Goal: Task Accomplishment & Management: Use online tool/utility

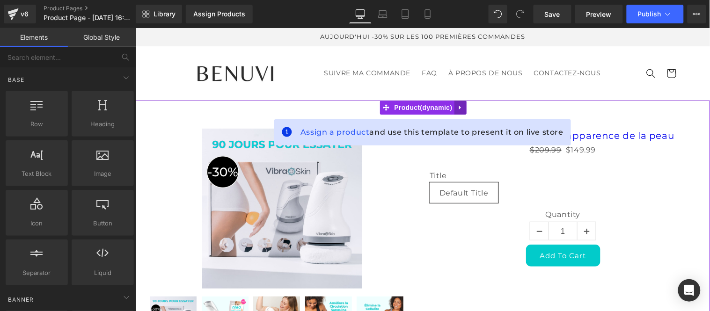
click at [461, 105] on icon at bounding box center [460, 107] width 7 height 7
click at [468, 110] on icon at bounding box center [466, 107] width 7 height 7
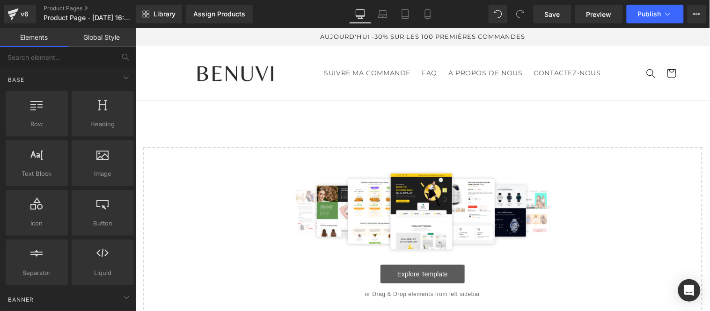
click at [405, 273] on link "Explore Template" at bounding box center [422, 273] width 84 height 19
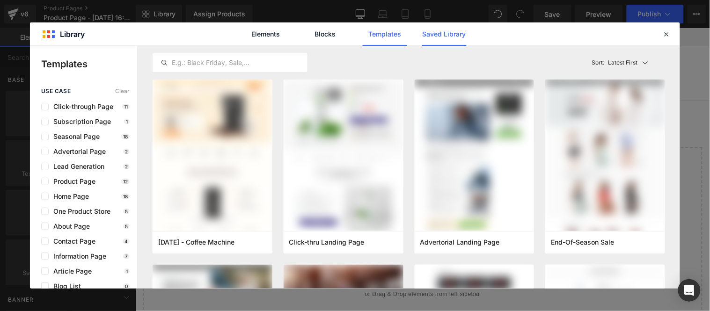
click at [455, 35] on link "Saved Library" at bounding box center [444, 33] width 44 height 23
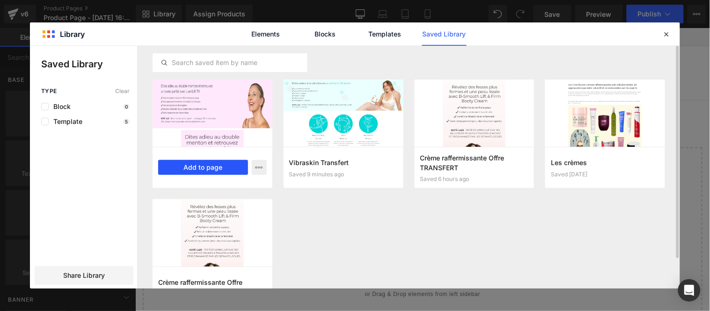
click at [212, 169] on button "Add to page" at bounding box center [203, 167] width 90 height 15
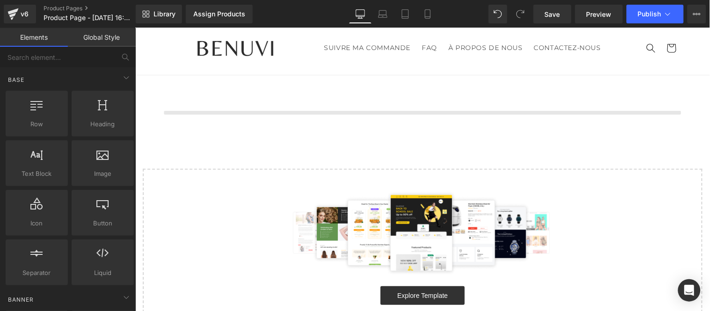
scroll to position [26, 0]
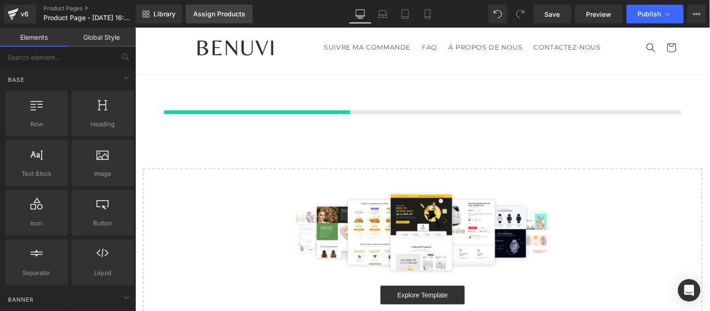
click at [220, 17] on div "Assign Products" at bounding box center [219, 13] width 52 height 7
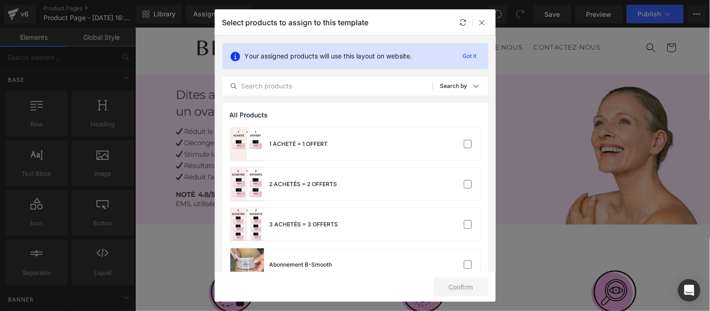
scroll to position [260, 0]
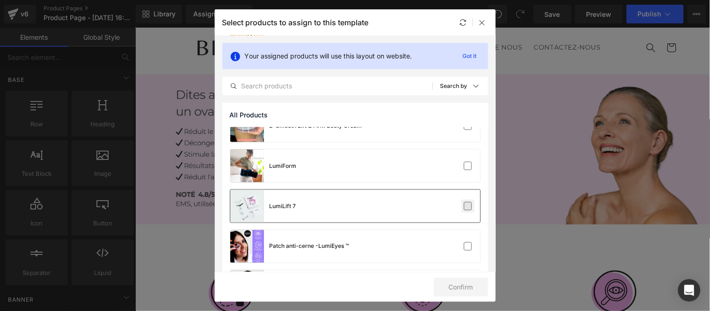
click at [465, 207] on label at bounding box center [468, 206] width 8 height 8
click at [468, 206] on input "checkbox" at bounding box center [468, 206] width 0 height 0
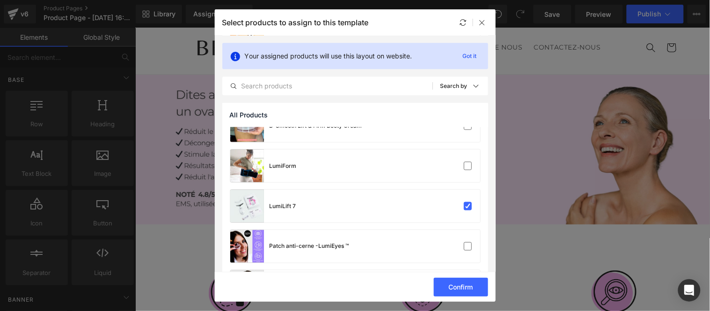
click at [458, 289] on button "Confirm" at bounding box center [461, 287] width 54 height 19
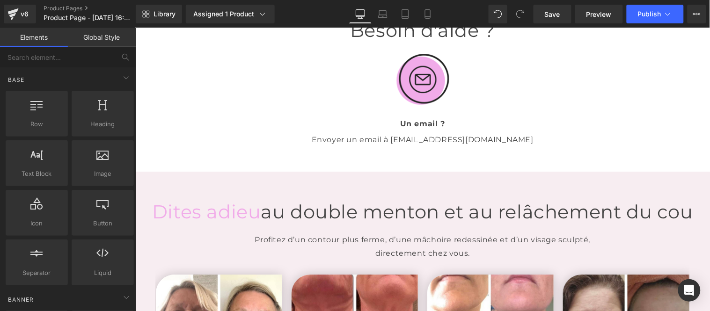
scroll to position [1480, 0]
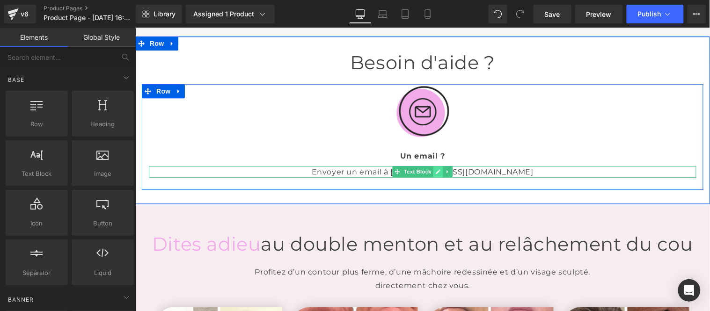
click at [435, 169] on icon at bounding box center [437, 172] width 5 height 6
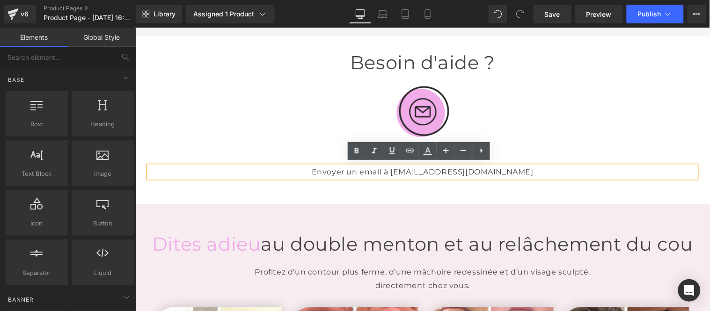
click at [491, 170] on p "Envoyer un email à [EMAIL_ADDRESS][DOMAIN_NAME]" at bounding box center [422, 172] width 548 height 12
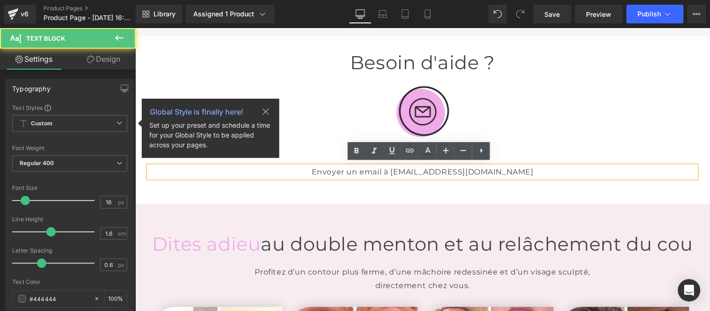
click at [473, 169] on p "Envoyer un email à [EMAIL_ADDRESS][DOMAIN_NAME]" at bounding box center [422, 172] width 548 height 12
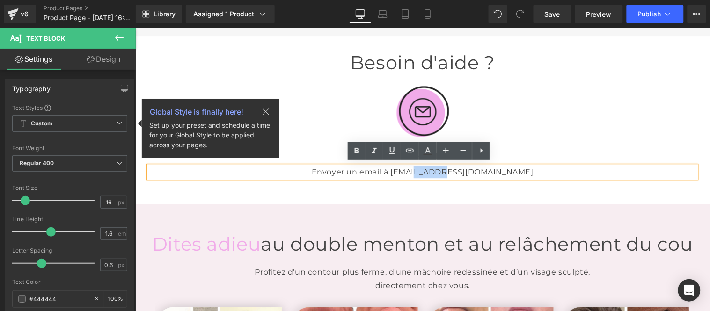
click at [445, 169] on p "Envoyer un email à [EMAIL_ADDRESS][DOMAIN_NAME]" at bounding box center [422, 172] width 548 height 12
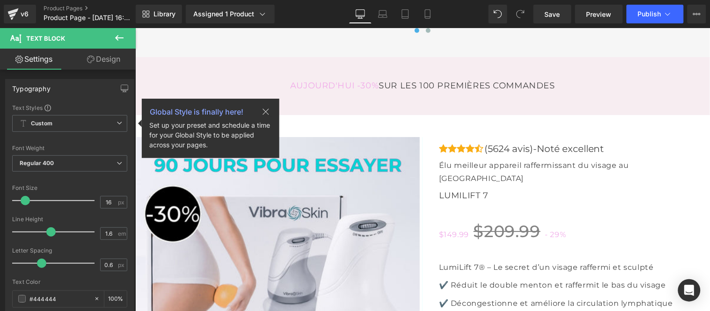
scroll to position [2624, 0]
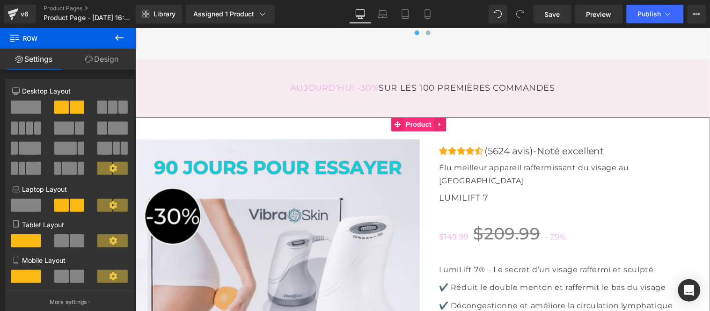
click at [419, 131] on span "Product" at bounding box center [418, 124] width 30 height 14
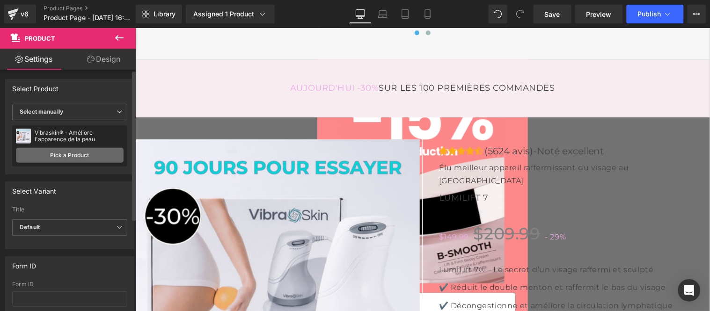
click at [73, 158] on link "Pick a Product" at bounding box center [70, 155] width 108 height 15
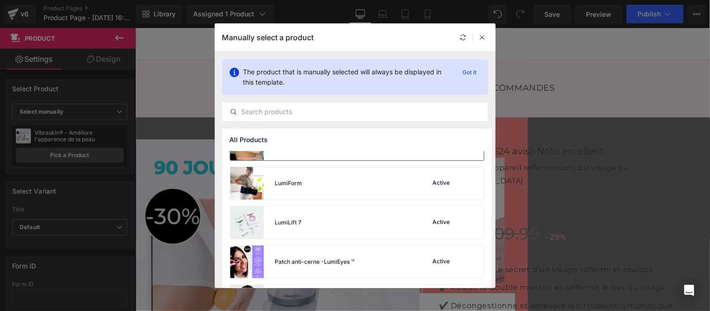
scroll to position [312, 0]
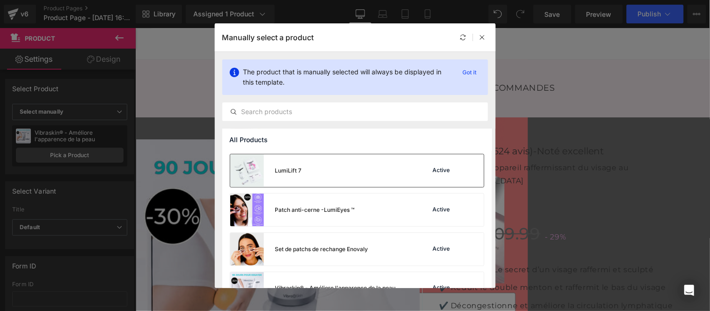
click at [399, 173] on div "LumiLift 7 Active" at bounding box center [357, 170] width 254 height 33
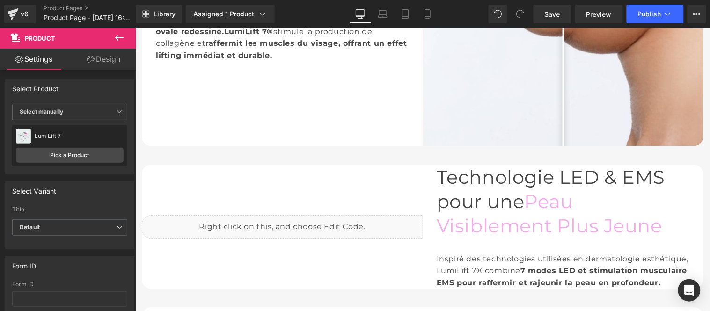
scroll to position [0, 0]
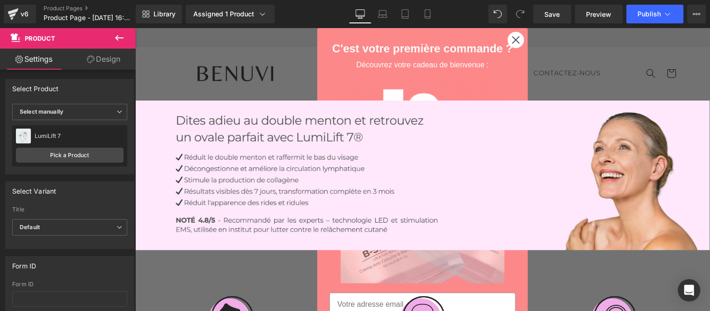
click at [513, 40] on icon "Close dialog" at bounding box center [516, 40] width 7 height 7
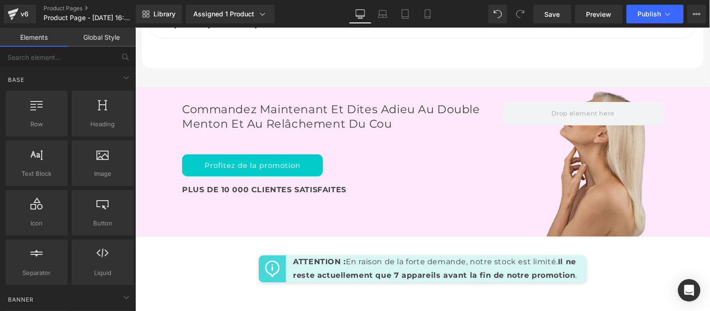
scroll to position [3542, 0]
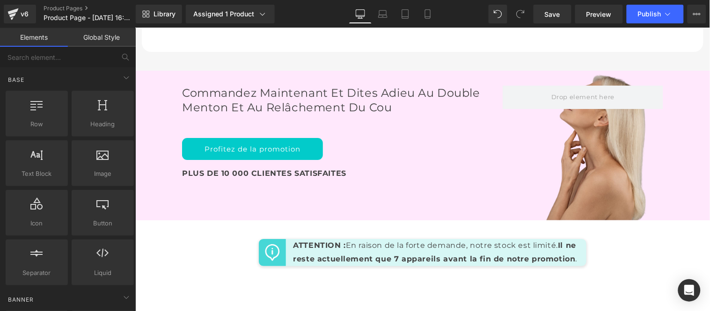
click at [104, 38] on link "Global Style" at bounding box center [102, 37] width 68 height 19
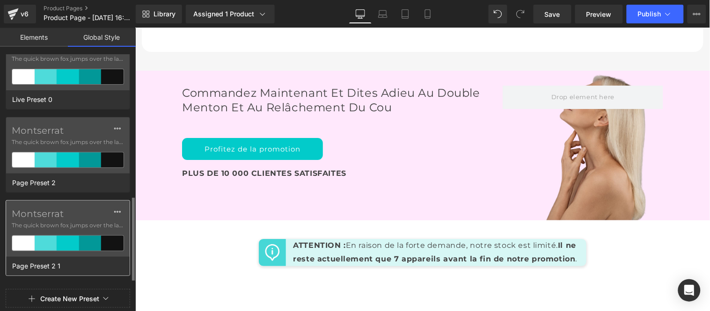
scroll to position [162, 0]
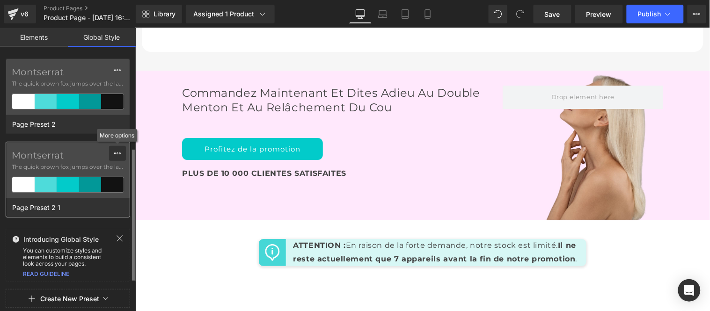
click at [118, 153] on icon at bounding box center [117, 153] width 7 height 7
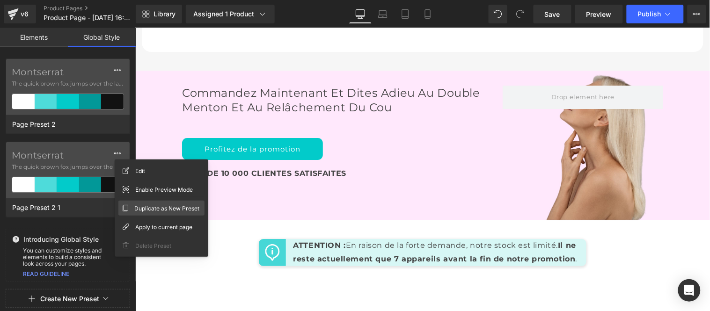
click at [150, 208] on span "Duplicate as New Preset" at bounding box center [166, 209] width 65 height 10
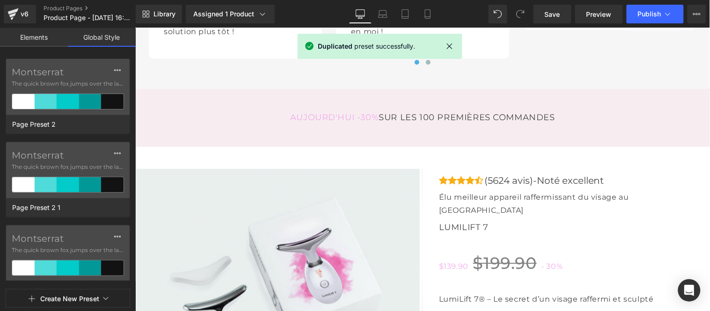
scroll to position [2554, 0]
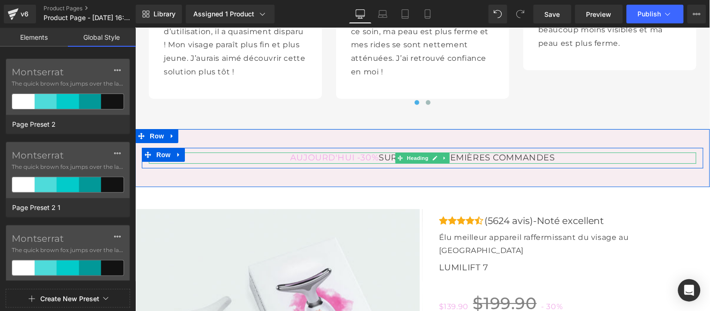
click at [326, 162] on span "AUJOURD'HUI -30%" at bounding box center [334, 157] width 89 height 10
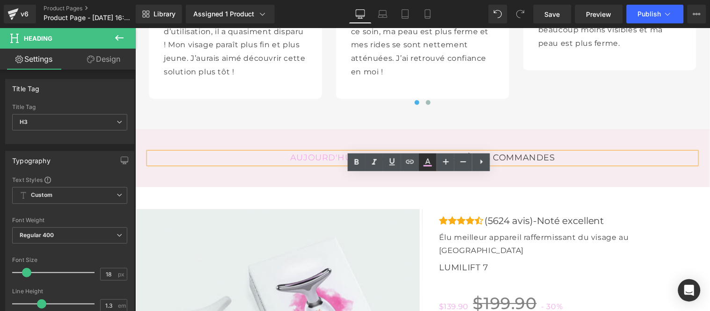
click at [429, 166] on icon at bounding box center [428, 165] width 8 height 1
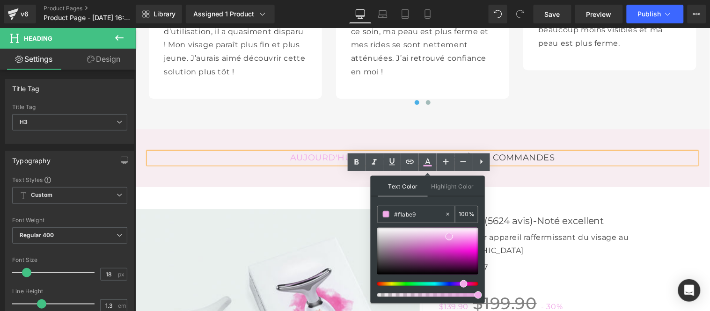
click at [422, 215] on input "#f1abe9" at bounding box center [419, 214] width 51 height 10
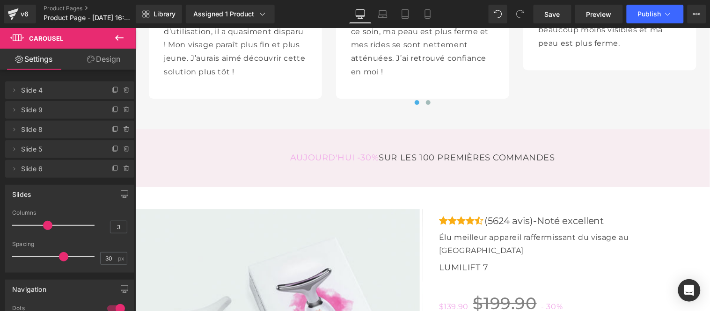
click at [118, 39] on icon at bounding box center [119, 37] width 11 height 11
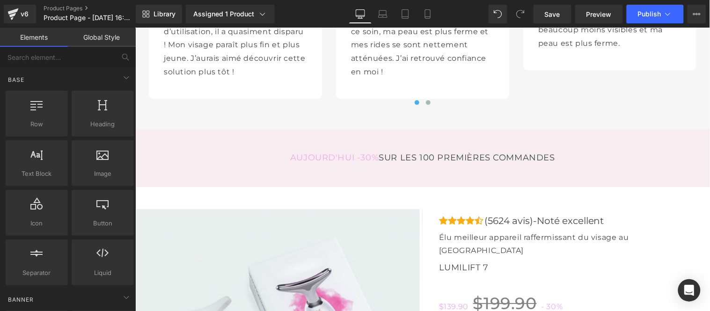
click at [97, 38] on link "Global Style" at bounding box center [102, 37] width 68 height 19
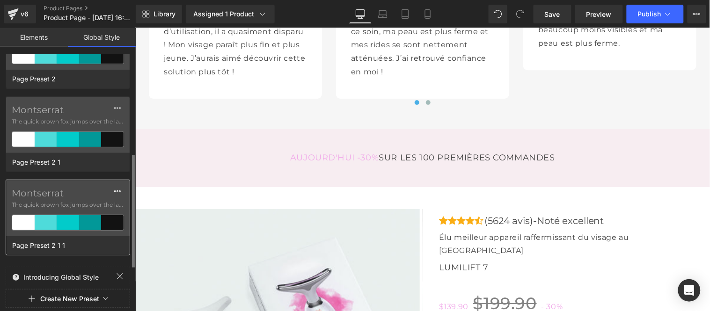
scroll to position [246, 0]
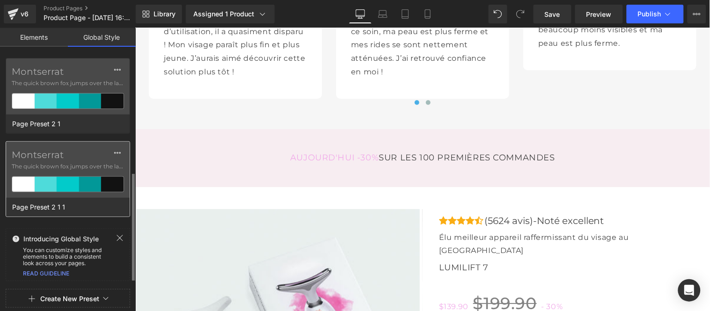
click at [70, 167] on span "The quick brown fox jumps over the lazy..." at bounding box center [68, 166] width 112 height 8
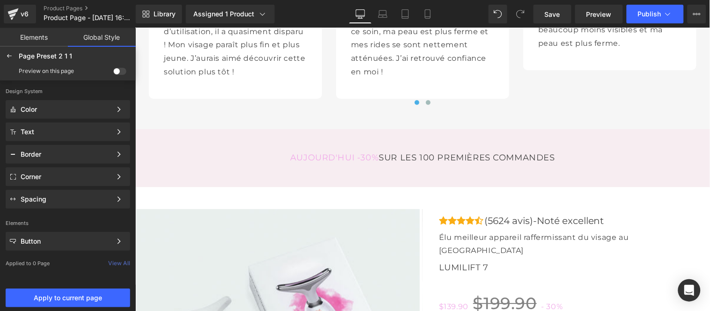
click at [117, 71] on span at bounding box center [119, 71] width 13 height 7
click at [113, 73] on input "checkbox" at bounding box center [113, 73] width 0 height 0
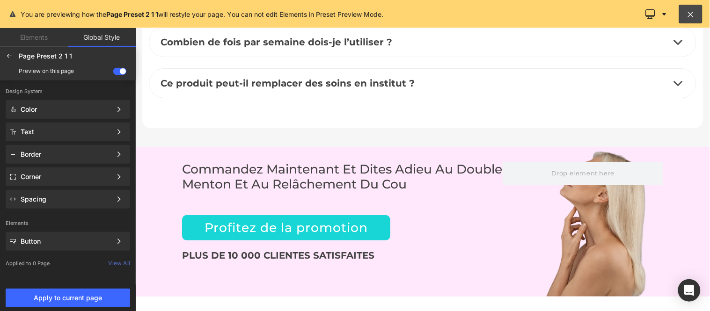
scroll to position [3692, 0]
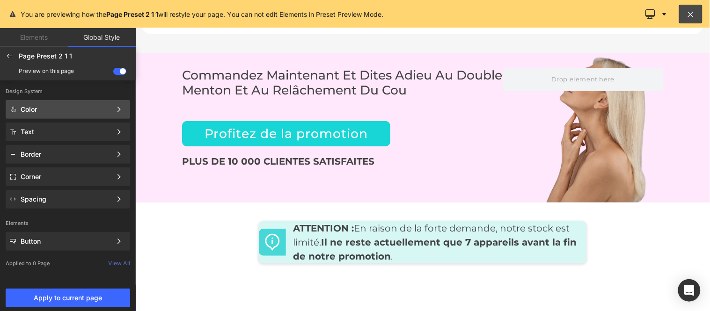
click at [73, 111] on div "Color" at bounding box center [66, 109] width 91 height 7
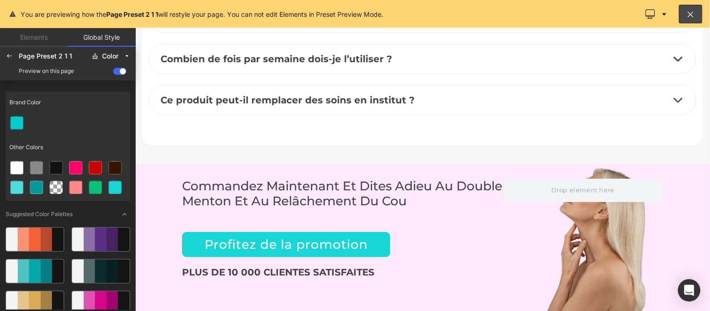
scroll to position [3640, 0]
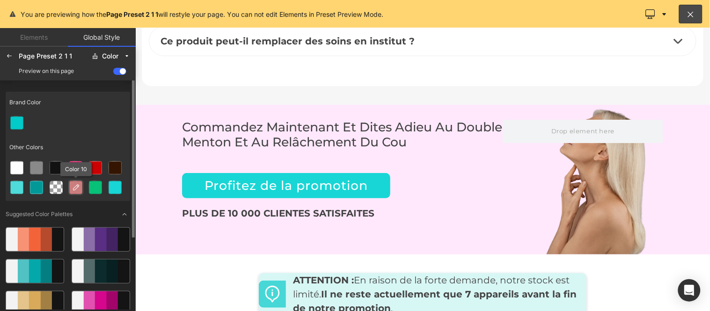
click at [76, 189] on icon at bounding box center [75, 187] width 7 height 7
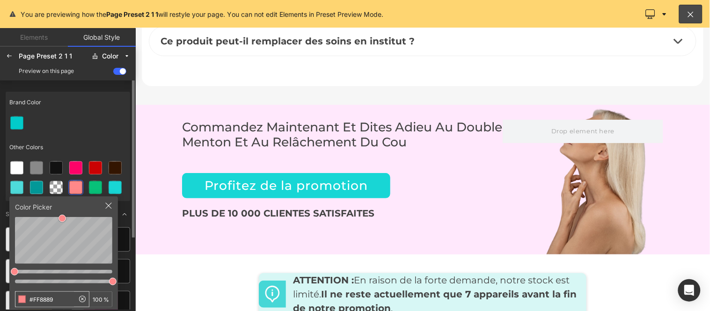
click at [66, 297] on input "#FF8889" at bounding box center [44, 299] width 59 height 15
type input "#f1abe9"
click at [94, 122] on div at bounding box center [68, 123] width 125 height 20
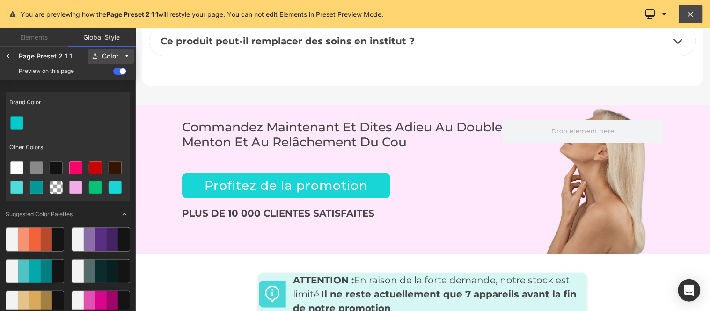
click at [119, 58] on span "Color" at bounding box center [111, 56] width 18 height 7
click at [115, 148] on label "Button" at bounding box center [106, 150] width 17 height 7
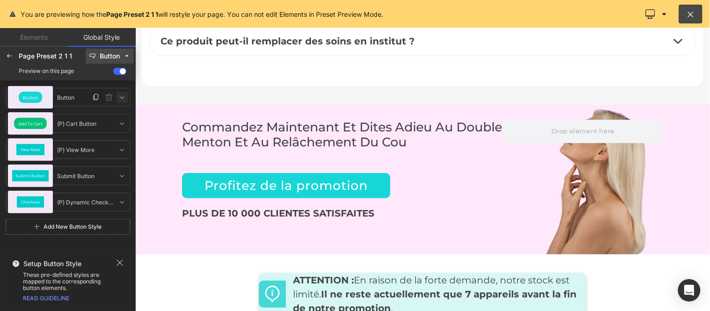
click at [125, 97] on icon at bounding box center [121, 97] width 7 height 7
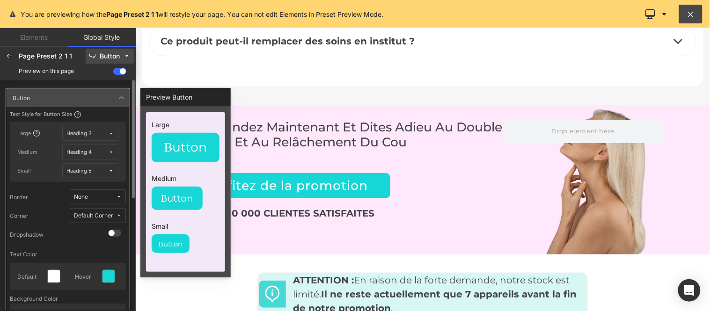
scroll to position [104, 0]
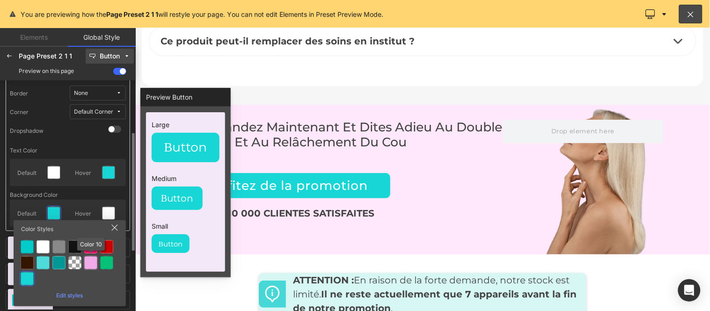
drag, startPoint x: 89, startPoint y: 263, endPoint x: 95, endPoint y: 244, distance: 19.2
click at [90, 263] on div at bounding box center [90, 263] width 13 height 13
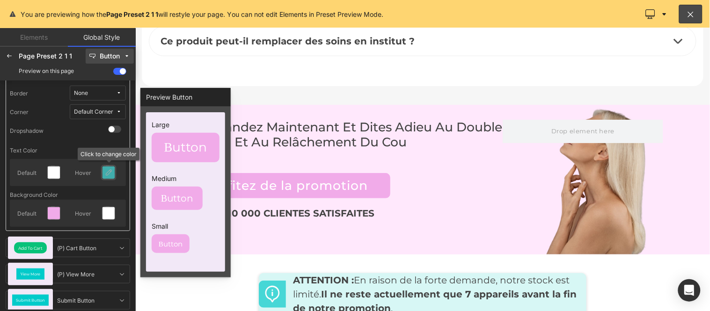
click at [110, 172] on icon at bounding box center [108, 172] width 7 height 7
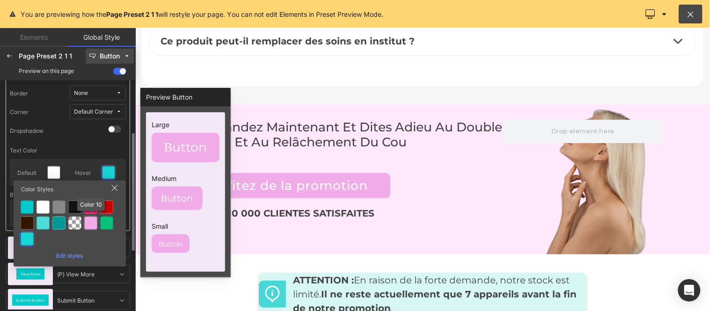
click at [90, 222] on div at bounding box center [90, 223] width 13 height 13
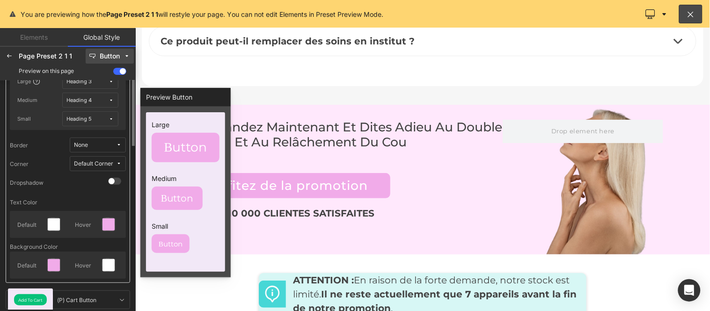
scroll to position [0, 0]
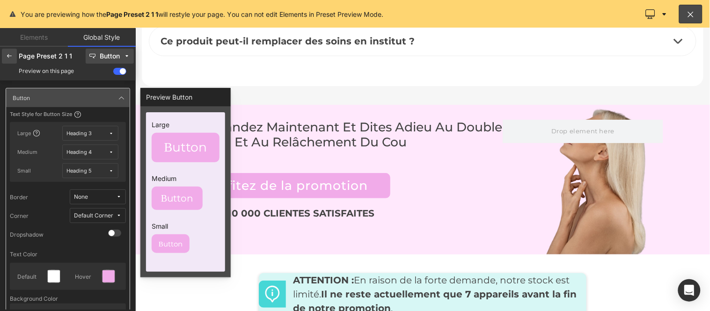
click at [13, 54] on icon at bounding box center [9, 55] width 7 height 7
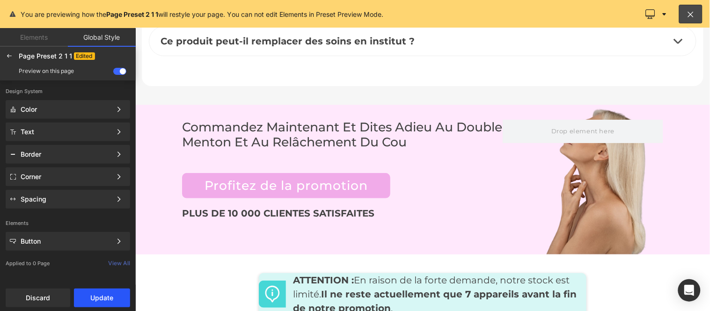
click at [95, 300] on button "Update" at bounding box center [102, 298] width 56 height 19
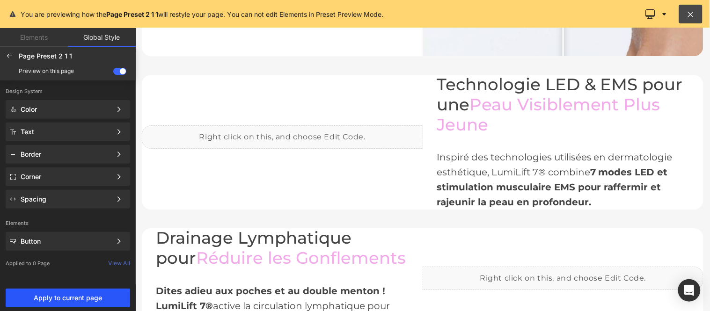
scroll to position [675, 0]
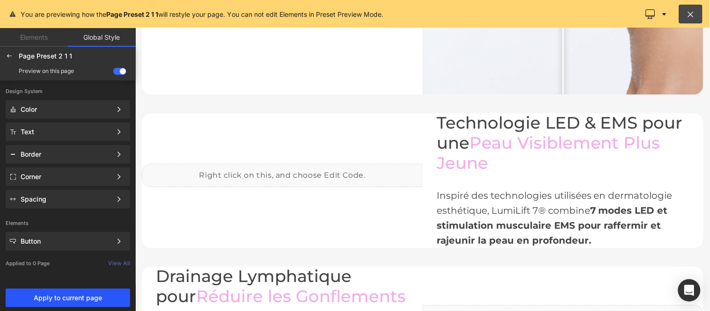
click at [53, 296] on span "Apply to current page" at bounding box center [67, 297] width 113 height 7
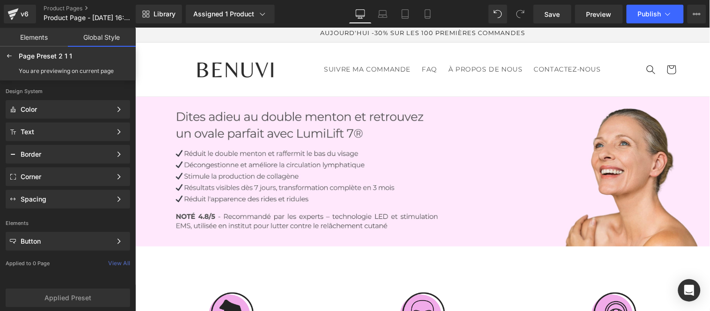
scroll to position [0, 0]
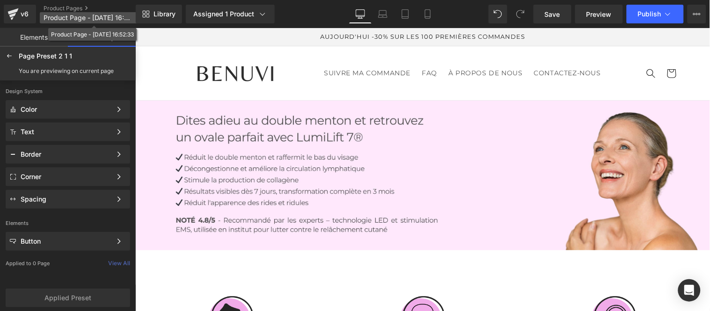
click at [85, 16] on span "Product Page - [DATE] 16:52:33" at bounding box center [89, 17] width 90 height 7
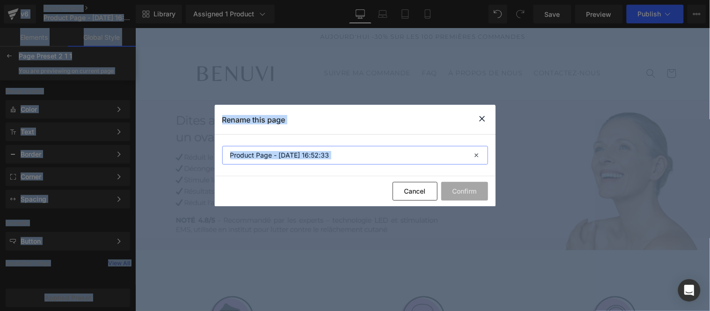
click at [335, 157] on input "Product Page - [DATE] 16:52:33" at bounding box center [355, 155] width 266 height 19
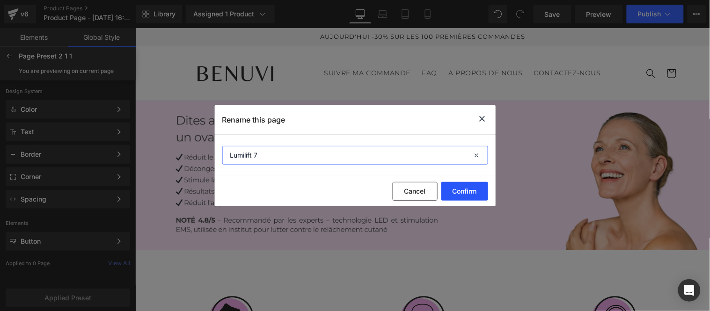
type input "Lumilift 7"
click at [472, 193] on button "Confirm" at bounding box center [464, 191] width 47 height 19
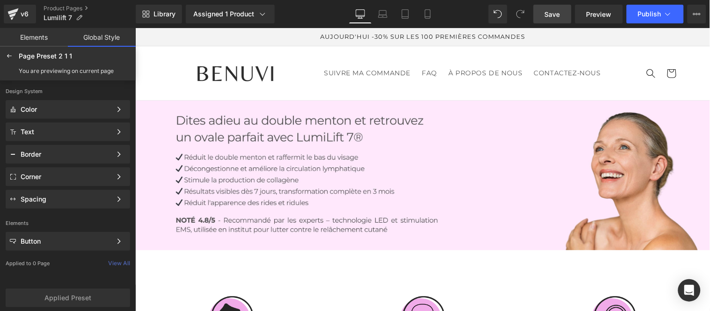
drag, startPoint x: 560, startPoint y: 15, endPoint x: 351, endPoint y: 153, distance: 250.8
click at [560, 15] on span "Save" at bounding box center [552, 14] width 15 height 10
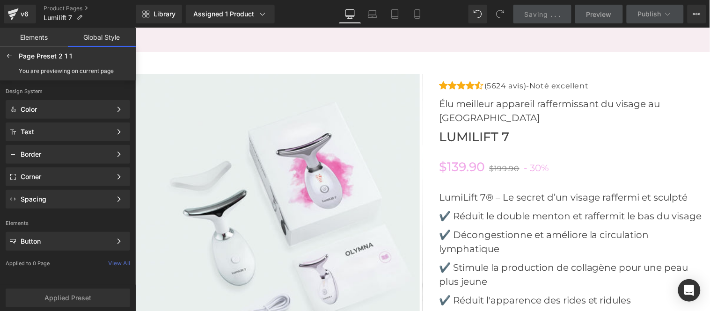
scroll to position [2809, 0]
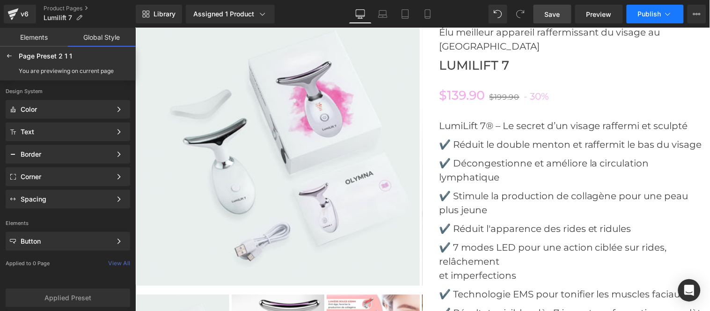
click at [652, 11] on span "Publish" at bounding box center [649, 13] width 23 height 7
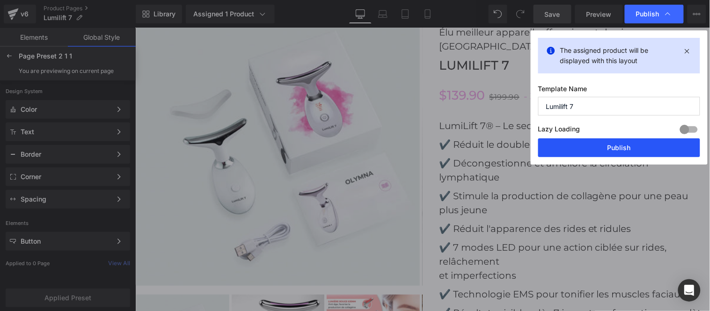
click at [618, 147] on button "Publish" at bounding box center [619, 148] width 162 height 19
